Goal: Find specific page/section: Find specific page/section

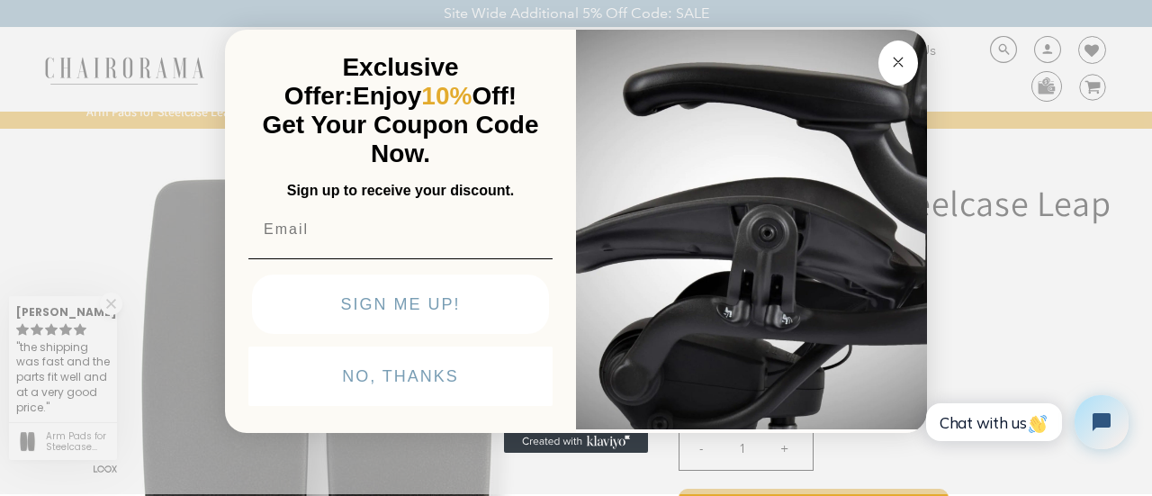
click at [893, 58] on circle "Close dialog" at bounding box center [898, 61] width 21 height 21
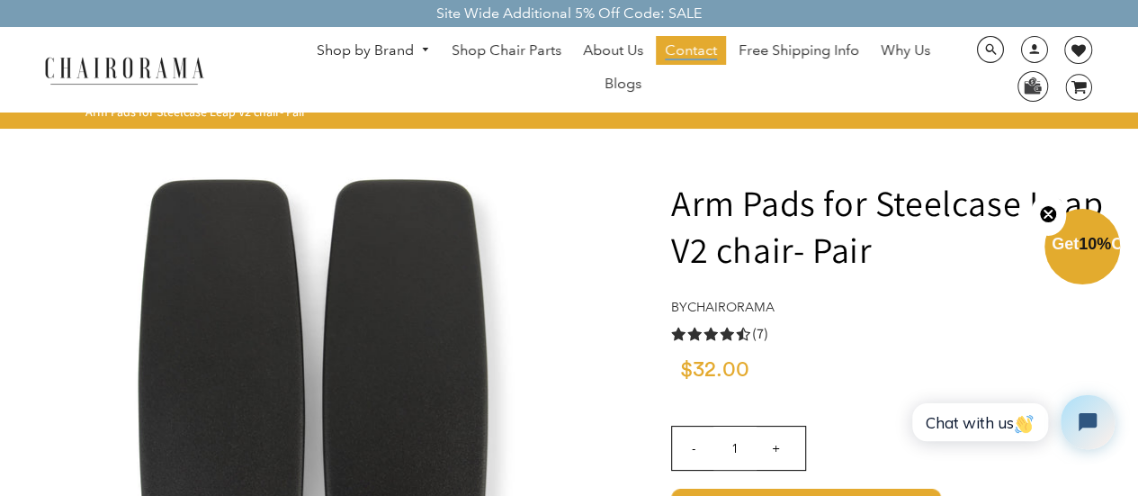
click at [679, 48] on span "Contact" at bounding box center [691, 50] width 52 height 19
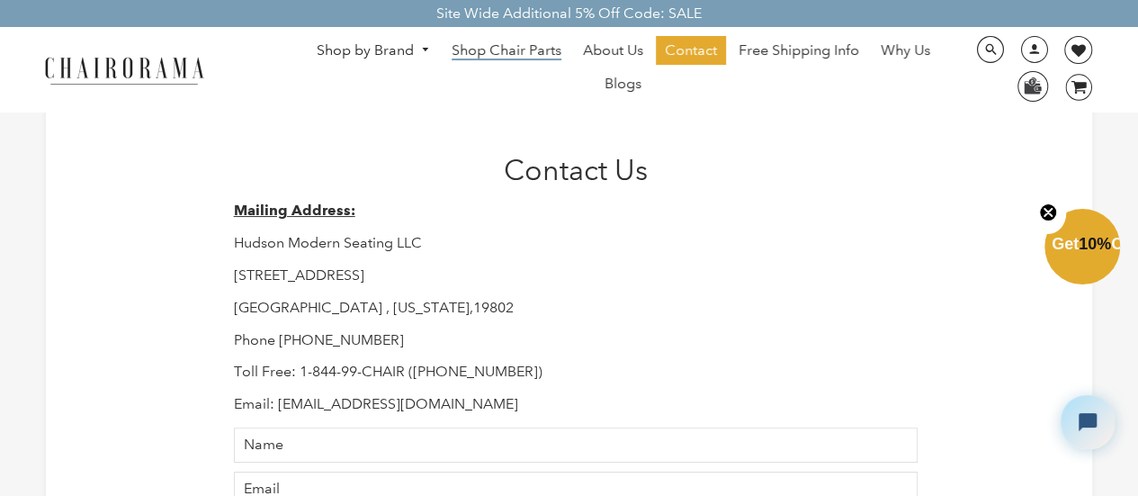
click at [519, 53] on span "Shop Chair Parts" at bounding box center [507, 50] width 110 height 19
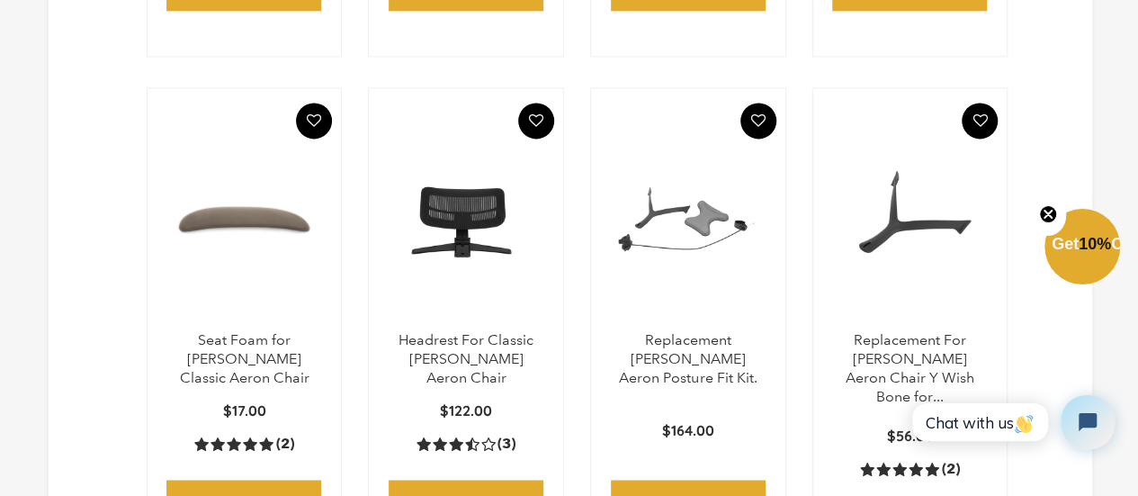
scroll to position [1650, 0]
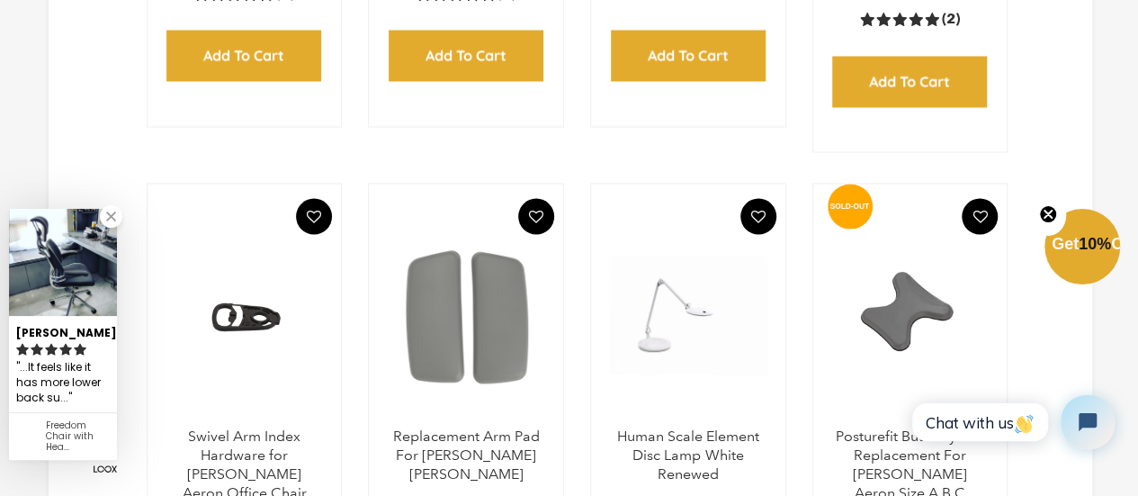
drag, startPoint x: 746, startPoint y: 233, endPoint x: 119, endPoint y: 152, distance: 632.5
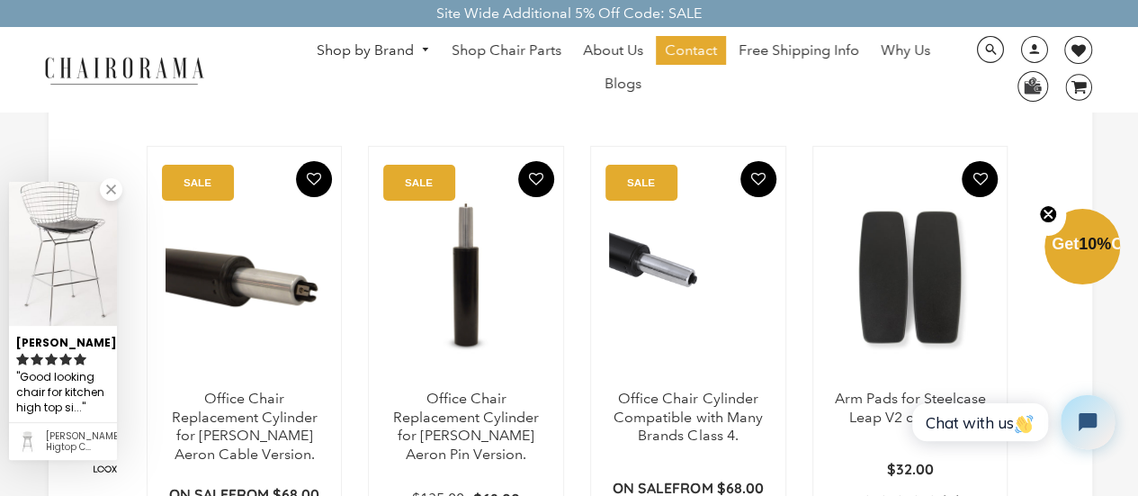
scroll to position [0, 0]
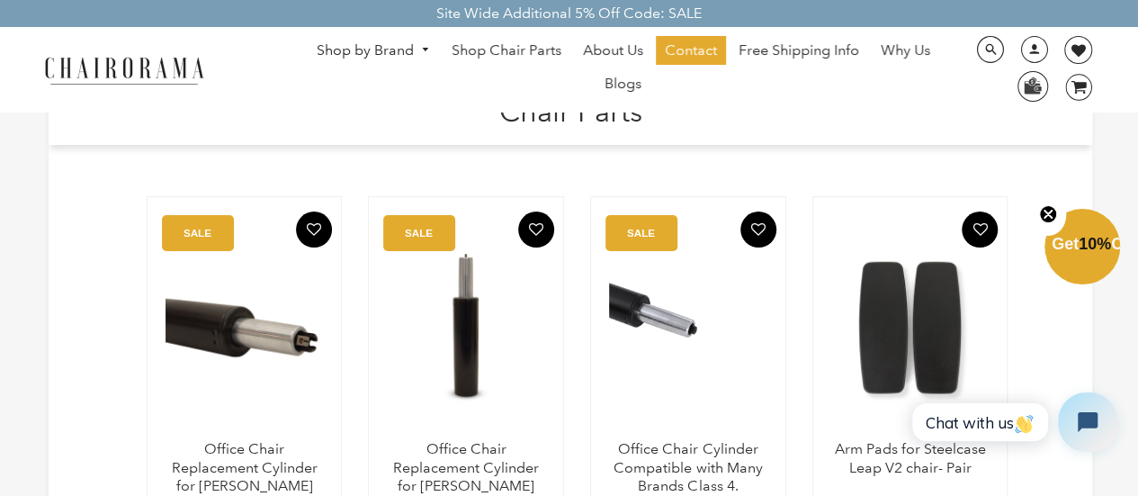
click at [1075, 419] on button "Open chat widget" at bounding box center [1087, 421] width 59 height 59
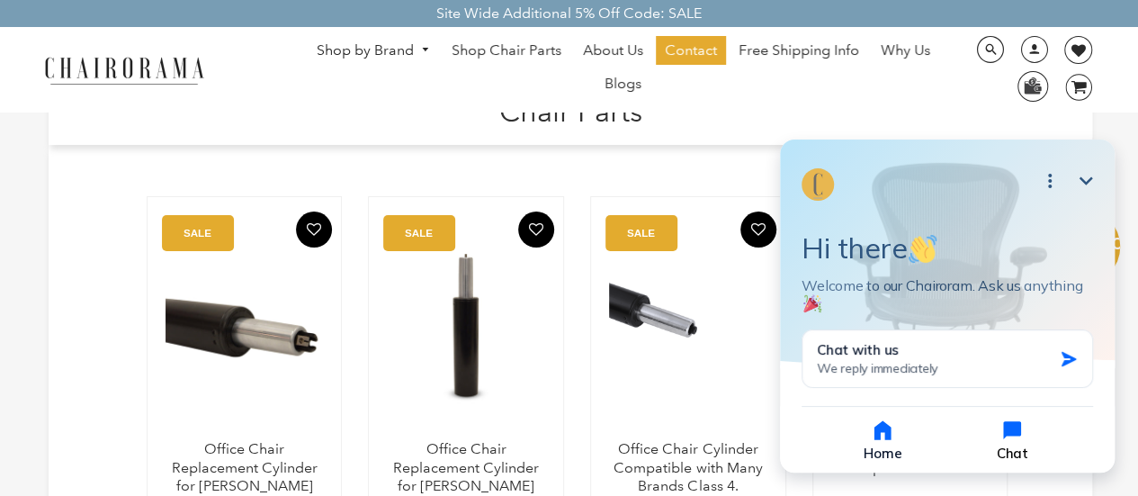
click at [985, 445] on button "Chat" at bounding box center [1012, 440] width 126 height 44
